Goal: Task Accomplishment & Management: Manage account settings

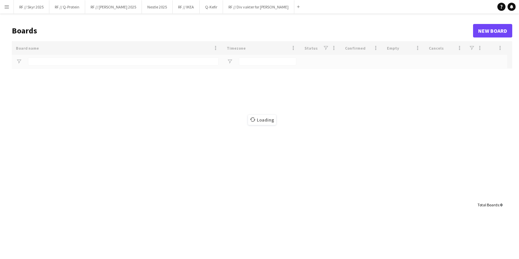
type input "**"
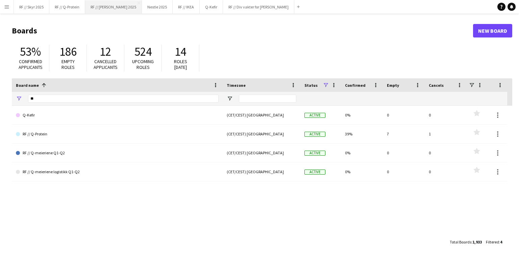
click at [105, 10] on button "RF // [PERSON_NAME] 2025 Close" at bounding box center [113, 6] width 57 height 13
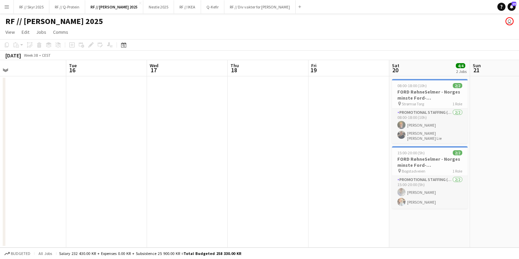
scroll to position [0, 179]
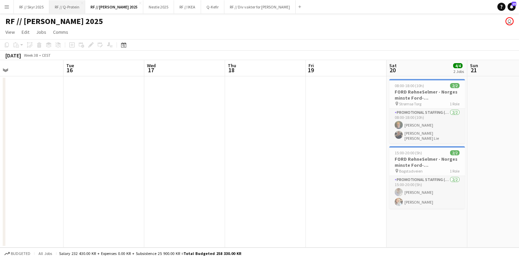
click at [71, 12] on button "RF // Q-Protein Close" at bounding box center [67, 6] width 36 height 13
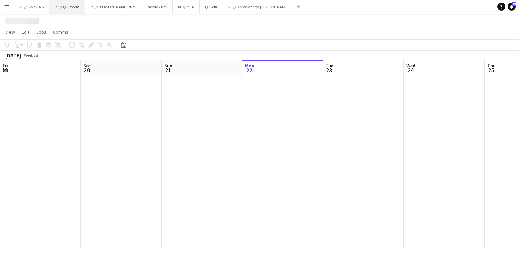
scroll to position [0, 161]
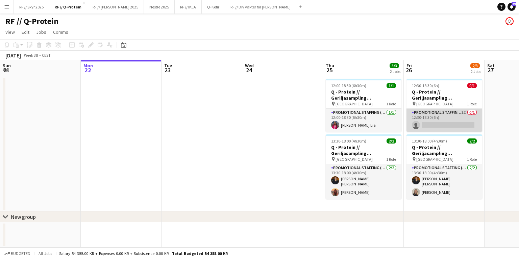
click at [418, 123] on app-card-role "Promotional Staffing (Brand Ambassadors) 1I 0/1 12:30-18:30 (6h) single-neutral…" at bounding box center [444, 120] width 76 height 23
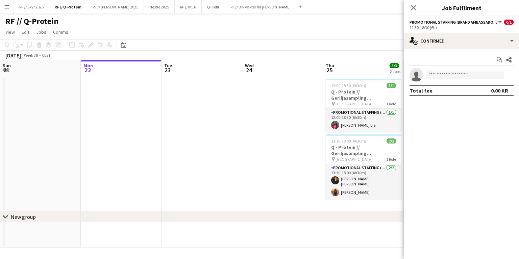
click at [459, 79] on app-invite-slot "single-neutral-actions" at bounding box center [461, 75] width 115 height 14
click at [462, 75] on input at bounding box center [464, 75] width 78 height 8
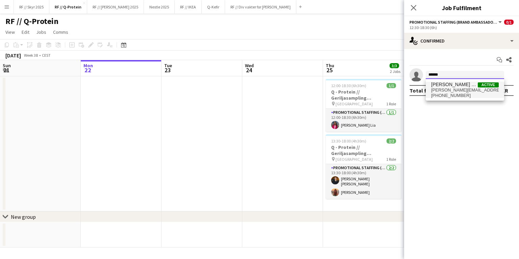
type input "******"
click at [460, 97] on span "[PHONE_NUMBER]" at bounding box center [465, 95] width 68 height 5
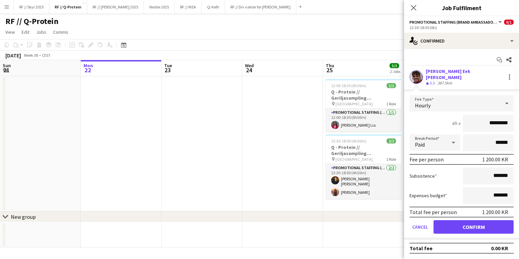
click at [418, 78] on app-user-avatar at bounding box center [416, 77] width 14 height 14
drag, startPoint x: 469, startPoint y: 72, endPoint x: 426, endPoint y: 73, distance: 43.6
click at [426, 73] on div "[PERSON_NAME] Eek [PERSON_NAME] Crew rating 3.3 387.5km" at bounding box center [461, 77] width 115 height 18
copy div "[PERSON_NAME] Eek [PERSON_NAME]"
click at [362, 60] on div "[DATE] Week 38 • CEST" at bounding box center [259, 55] width 519 height 9
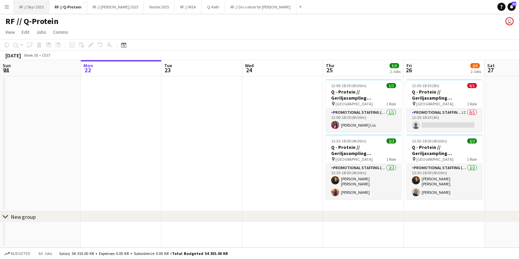
click at [31, 11] on button "RF // Skyr 2025 Close" at bounding box center [31, 6] width 35 height 13
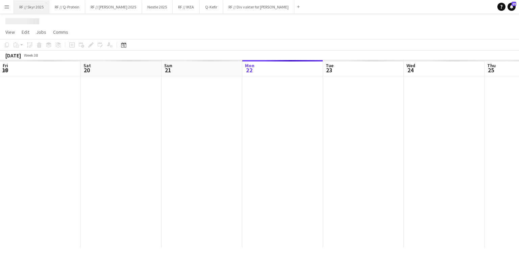
scroll to position [0, 161]
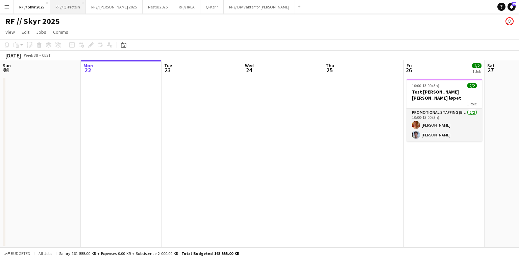
click at [55, 9] on button "RF // Q-Protein Close" at bounding box center [68, 6] width 36 height 13
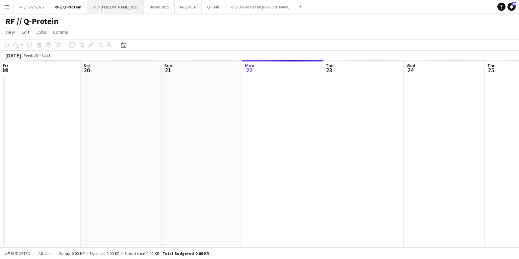
scroll to position [0, 161]
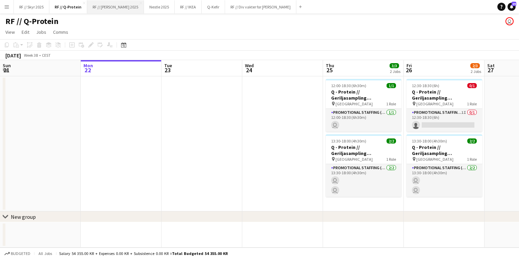
click at [111, 11] on button "RF // [PERSON_NAME] 2025 Close" at bounding box center [115, 6] width 57 height 13
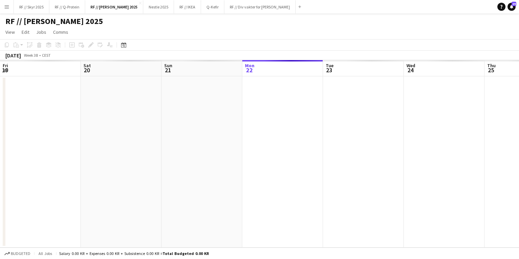
scroll to position [0, 161]
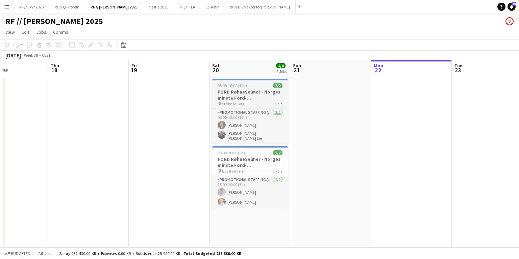
click at [254, 96] on h3 "FORD RøhneSelmer - Norges minste Ford-forhandlerkontor" at bounding box center [250, 95] width 76 height 12
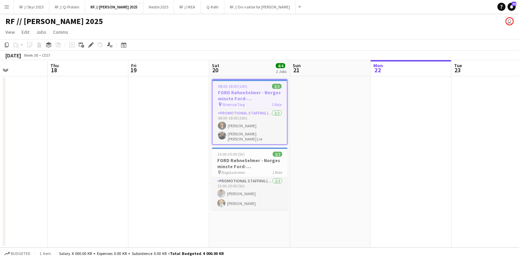
click at [237, 223] on app-date-cell "08:00-18:00 (10h) 2/2 FORD RøhneSelmer - Norges minste Ford-forhandlerkontor pi…" at bounding box center [249, 161] width 81 height 171
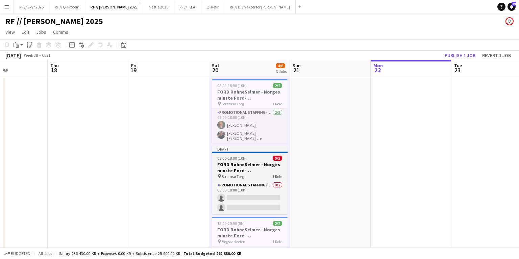
click at [248, 165] on h3 "FORD RøhneSelmer - Norges minste Ford-forhandlerkontor" at bounding box center [250, 167] width 76 height 12
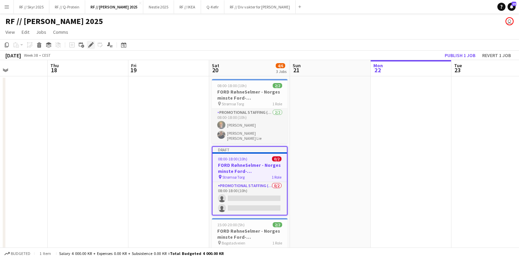
click at [90, 47] on icon "Edit" at bounding box center [90, 44] width 5 height 5
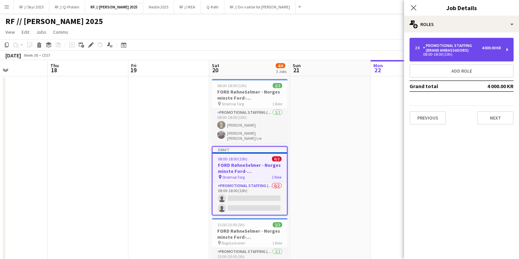
click at [453, 52] on div "Promotional Staffing (Brand Ambassadors)" at bounding box center [452, 47] width 59 height 9
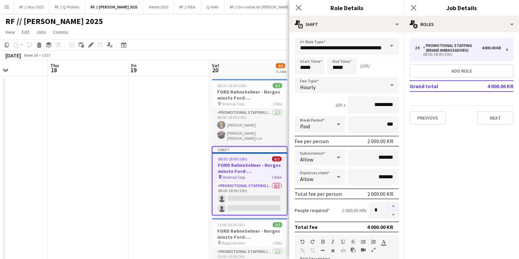
click at [391, 203] on button "button" at bounding box center [393, 206] width 11 height 9
click at [392, 215] on button "button" at bounding box center [393, 215] width 11 height 8
type input "*"
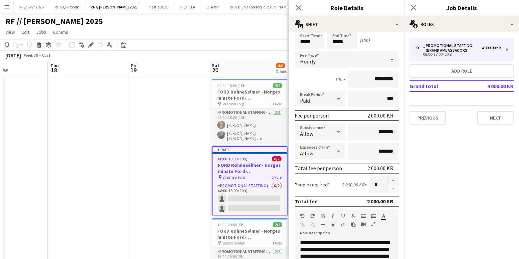
scroll to position [21, 0]
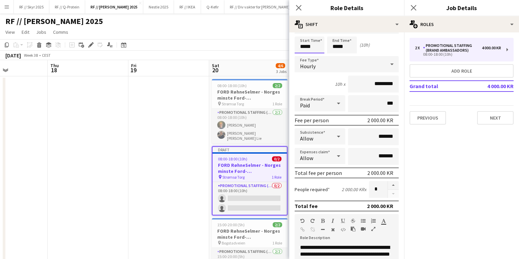
click at [308, 47] on input "*****" at bounding box center [309, 44] width 30 height 17
click at [330, 49] on input "*****" at bounding box center [342, 44] width 30 height 17
click at [338, 57] on div at bounding box center [335, 56] width 14 height 7
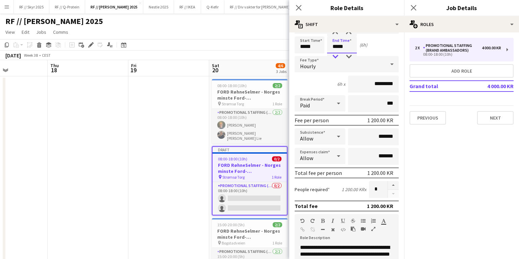
click at [338, 57] on div at bounding box center [335, 56] width 14 height 7
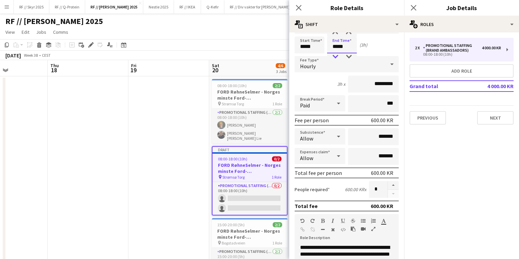
type input "*****"
click at [338, 57] on div at bounding box center [335, 56] width 14 height 7
drag, startPoint x: 372, startPoint y: 85, endPoint x: 378, endPoint y: 88, distance: 6.5
click at [372, 85] on input "*********" at bounding box center [373, 84] width 51 height 17
type input "****"
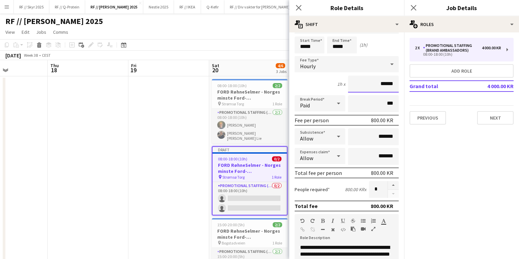
type input "******"
click at [304, 81] on div "1h x ******" at bounding box center [346, 84] width 104 height 17
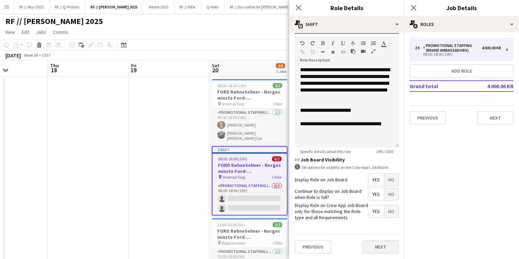
scroll to position [198, 0]
click at [387, 246] on button "Next" at bounding box center [380, 247] width 36 height 14
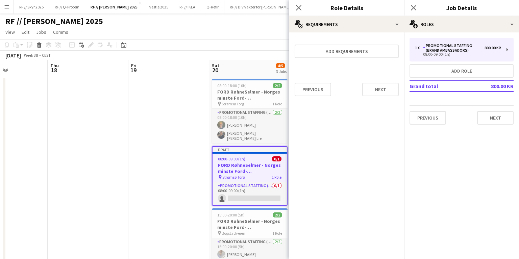
scroll to position [0, 0]
click at [376, 85] on button "Next" at bounding box center [380, 90] width 36 height 14
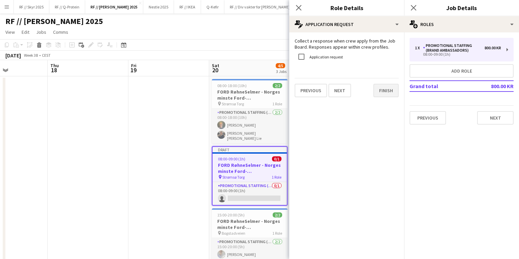
click at [386, 91] on button "Finish" at bounding box center [385, 91] width 25 height 14
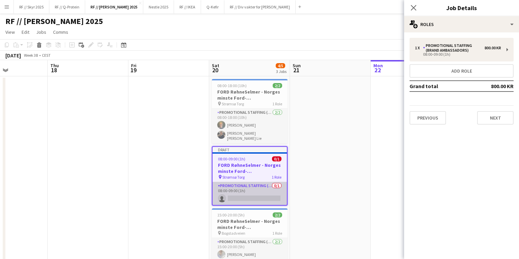
click at [261, 194] on app-card-role "Promotional Staffing (Brand Ambassadors) 0/1 08:00-09:00 (1h) single-neutral-ac…" at bounding box center [249, 193] width 74 height 23
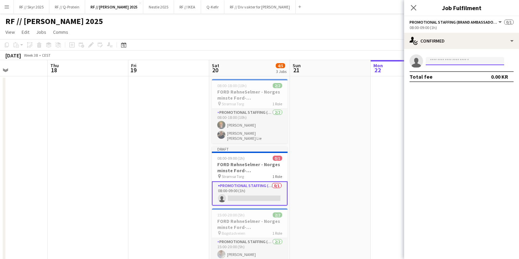
click at [444, 65] on input at bounding box center [464, 61] width 78 height 8
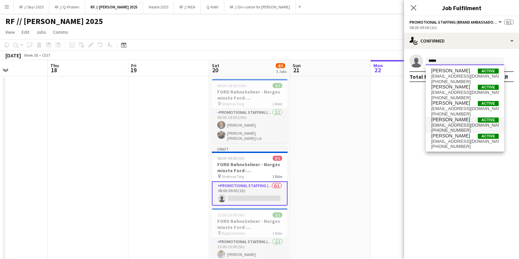
type input "*****"
click at [457, 128] on span "[PHONE_NUMBER]" at bounding box center [465, 130] width 68 height 5
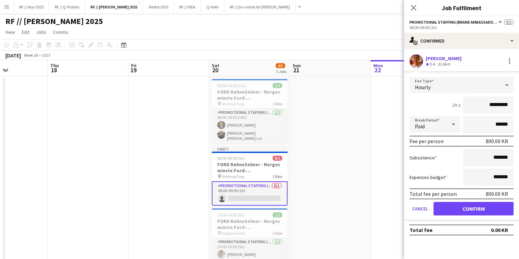
click at [464, 211] on button "Confirm" at bounding box center [473, 209] width 80 height 14
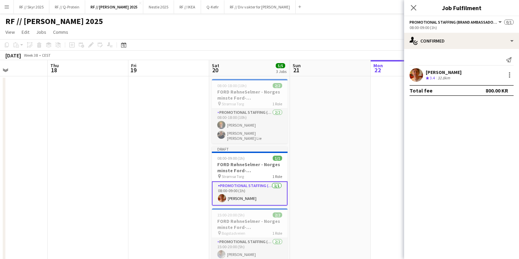
click at [358, 132] on app-date-cell at bounding box center [330, 179] width 81 height 206
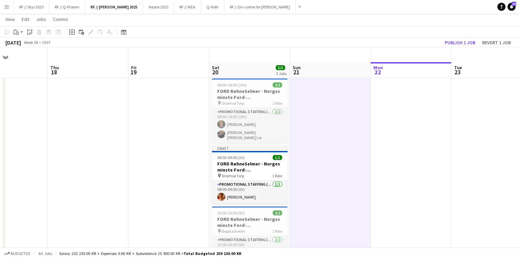
scroll to position [27, 0]
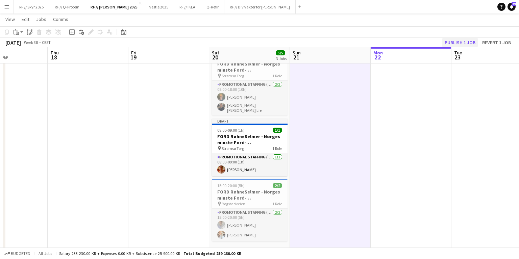
click at [451, 42] on button "Publish 1 job" at bounding box center [460, 42] width 36 height 9
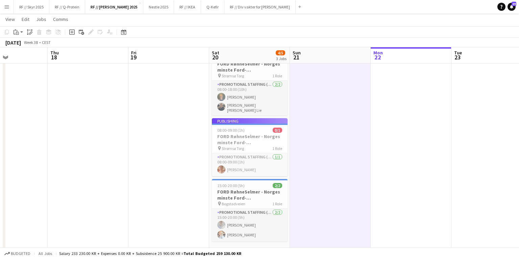
click at [227, 143] on app-job-card "Publishing 08:00-09:00 (1h) 0/1 FORD RøhneSelmer - Norges minste Ford-forhandle…" at bounding box center [250, 147] width 76 height 58
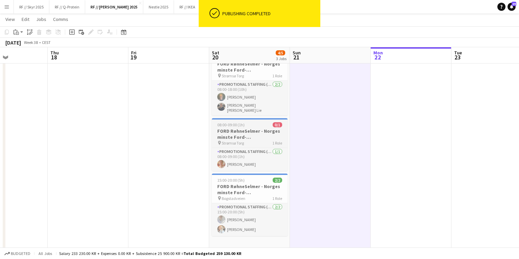
click at [227, 134] on h3 "FORD RøhneSelmer - Norges minste Ford-forhandlerkontor" at bounding box center [250, 134] width 76 height 12
